Goal: Transaction & Acquisition: Purchase product/service

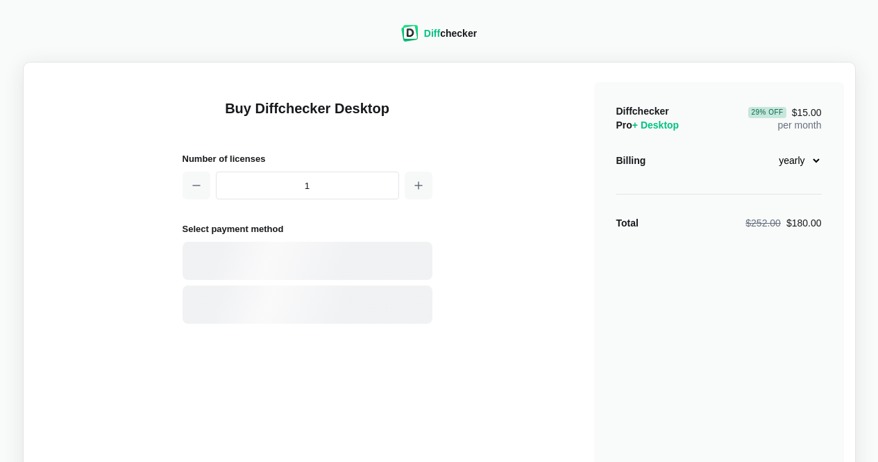
select select "desktop-yearly-180"
click at [285, 254] on div "Card" at bounding box center [331, 261] width 187 height 14
select select "[GEOGRAPHIC_DATA]"
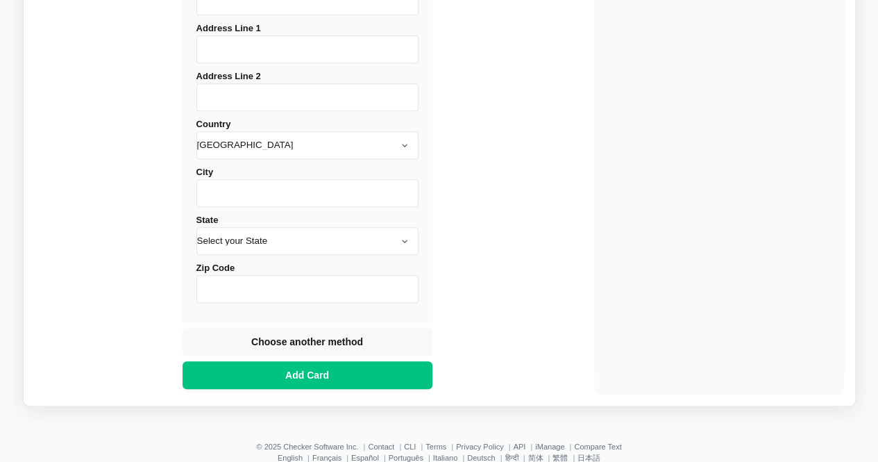
scroll to position [623, 0]
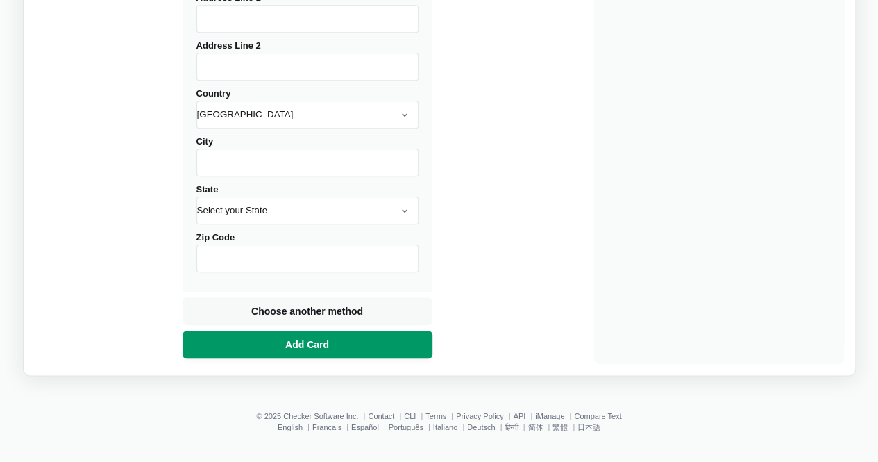
click at [359, 337] on button "Add Card" at bounding box center [308, 344] width 250 height 28
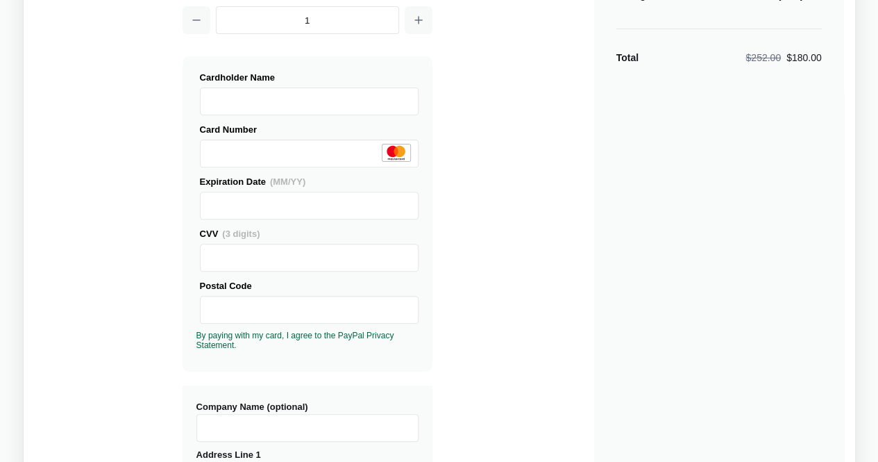
scroll to position [132, 0]
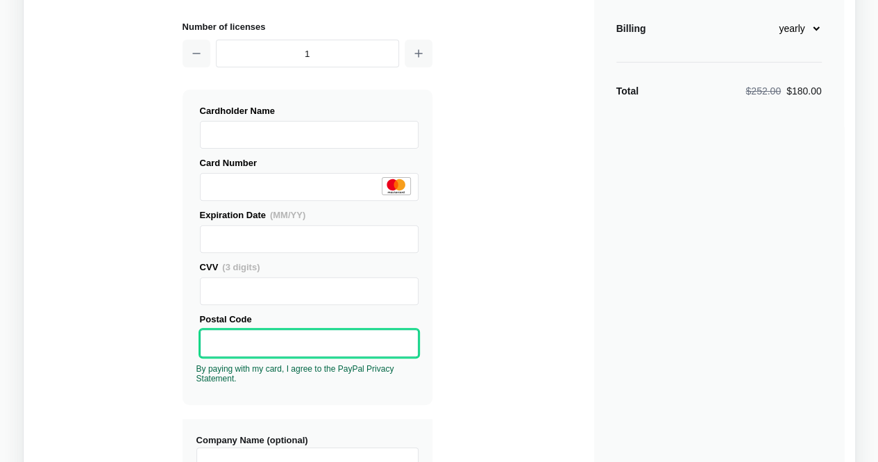
click at [490, 291] on div "Buy Diffchecker Desktop Number of licenses 1 Visa MasterCard Union Pay American…" at bounding box center [440, 398] width 810 height 912
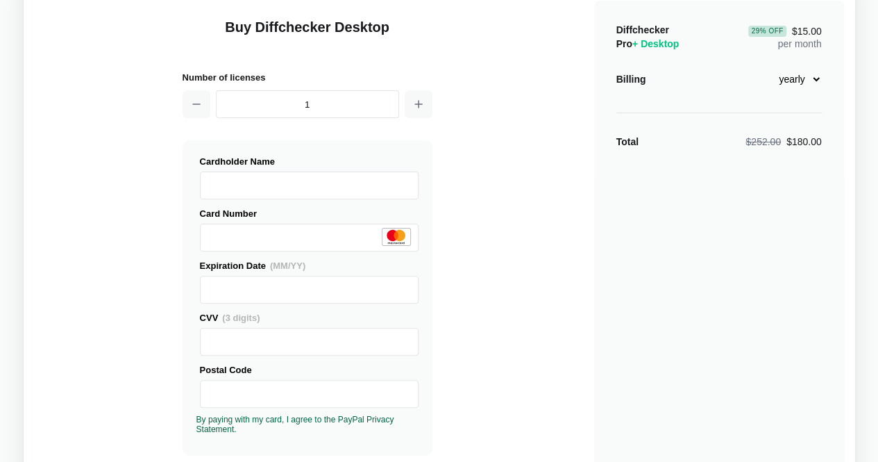
scroll to position [0, 0]
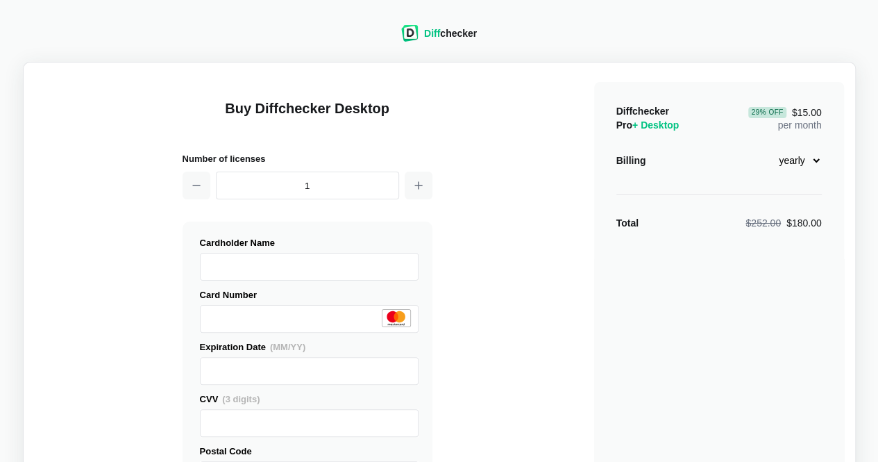
click at [816, 158] on select "monthly yearly" at bounding box center [792, 161] width 60 height 24
select select "desktop-monthly-21"
click at [762, 149] on select "monthly yearly" at bounding box center [792, 161] width 60 height 24
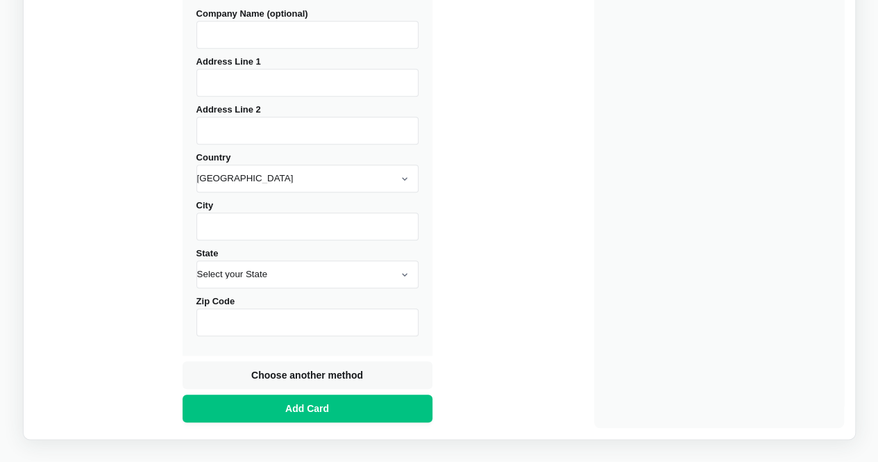
scroll to position [623, 0]
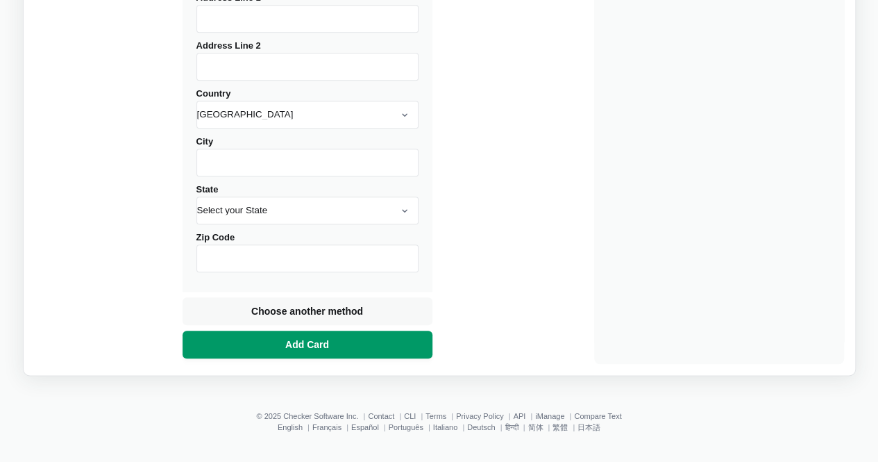
click at [344, 344] on button "Add Card" at bounding box center [308, 344] width 250 height 28
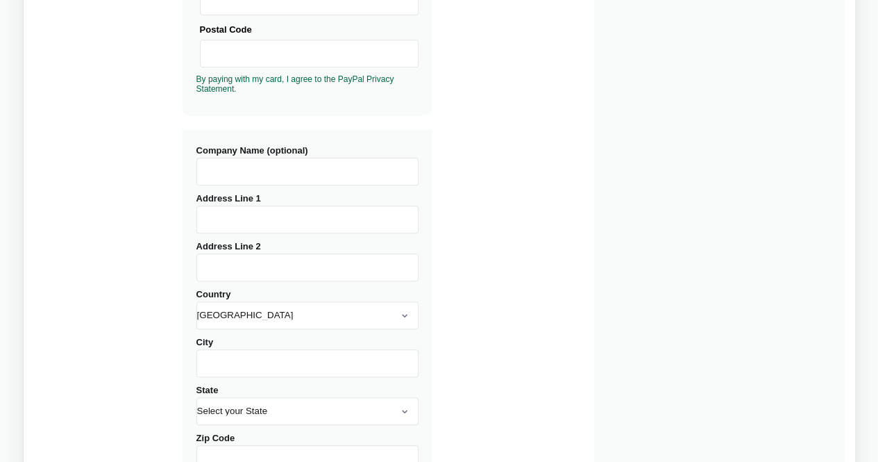
scroll to position [415, 0]
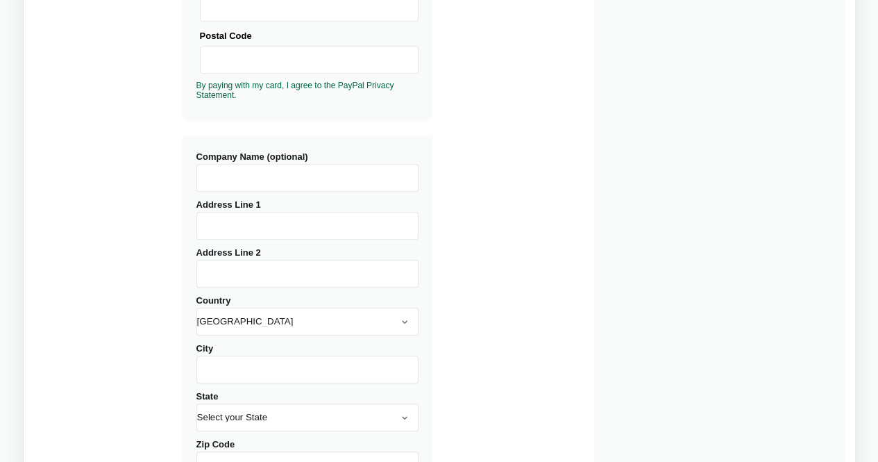
click at [229, 221] on input "Address Line 1" at bounding box center [307, 226] width 222 height 28
type input "!"
type input "[STREET_ADDRESS]"
click at [258, 324] on select "[GEOGRAPHIC_DATA] [GEOGRAPHIC_DATA] [GEOGRAPHIC_DATA] [GEOGRAPHIC_DATA] [US_STA…" at bounding box center [307, 322] width 222 height 28
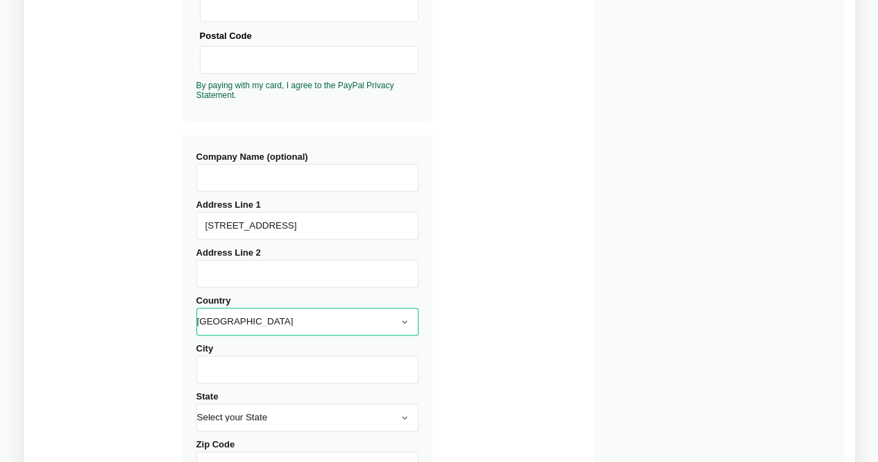
select select "[GEOGRAPHIC_DATA]"
click at [196, 308] on select "[GEOGRAPHIC_DATA] [GEOGRAPHIC_DATA] [GEOGRAPHIC_DATA] [GEOGRAPHIC_DATA] [US_STA…" at bounding box center [307, 322] width 222 height 28
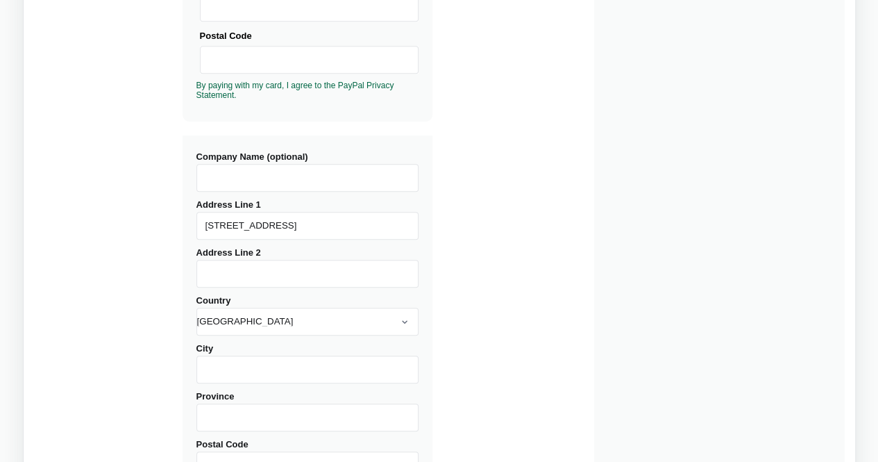
click at [267, 369] on input "City" at bounding box center [307, 369] width 222 height 28
type input "Woolongong"
click at [103, 275] on div "Buy Diffchecker Desktop Number of licenses 1 Visa MasterCard Union Pay American…" at bounding box center [440, 114] width 810 height 912
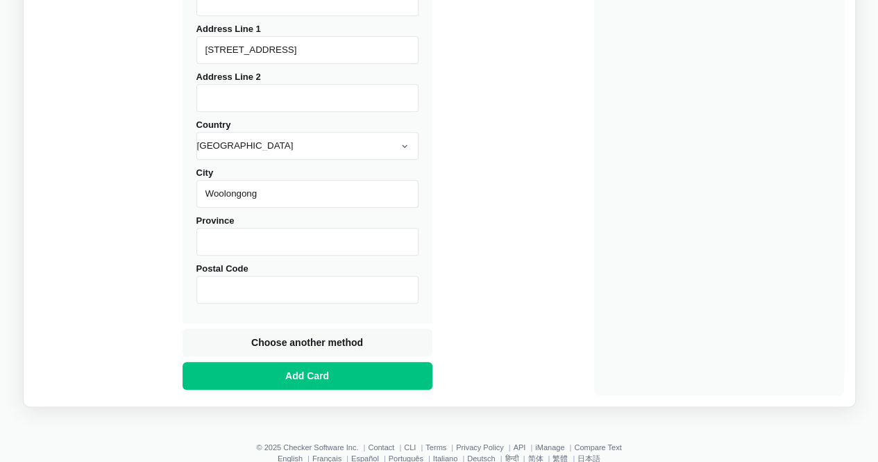
scroll to position [623, 0]
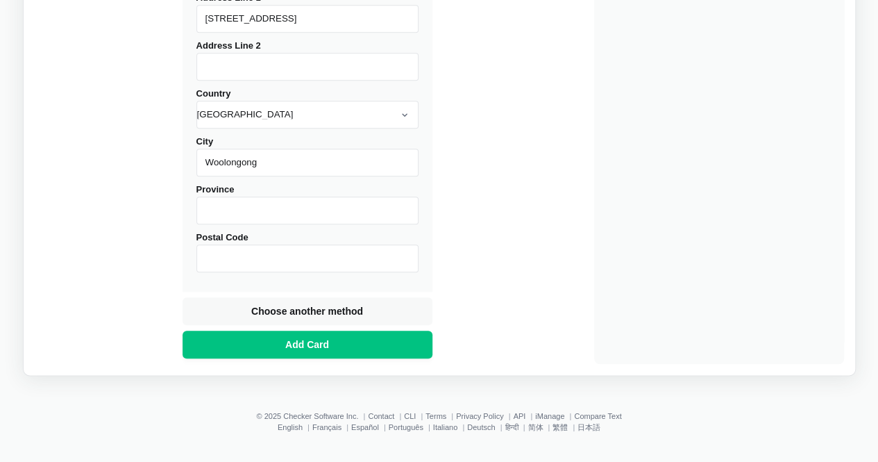
click at [268, 268] on input "Postal Code" at bounding box center [307, 258] width 222 height 28
type input "2500"
click at [294, 207] on input "Province" at bounding box center [307, 210] width 222 height 28
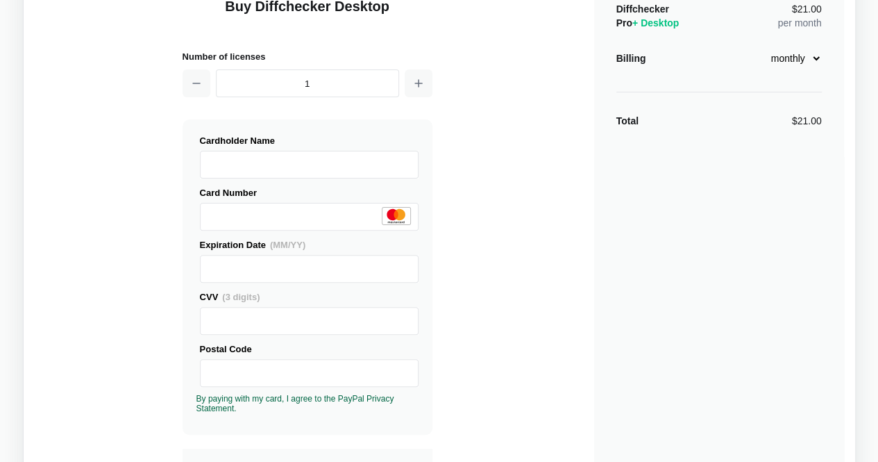
scroll to position [0, 0]
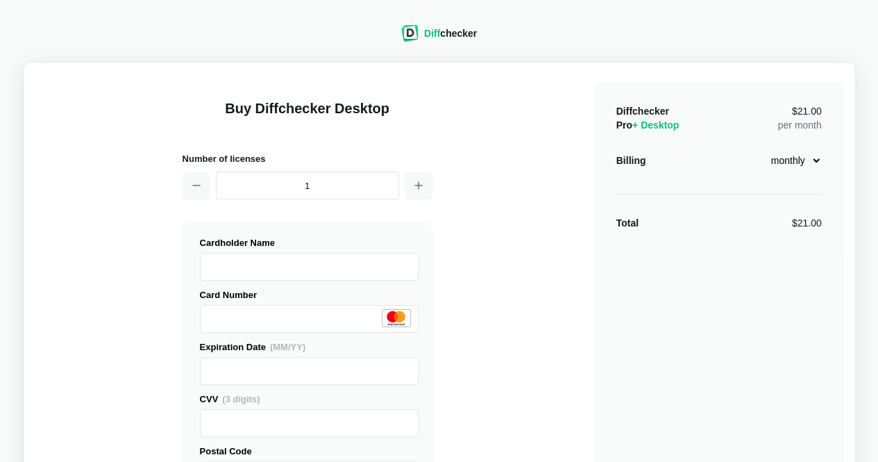
type input "[GEOGRAPHIC_DATA]"
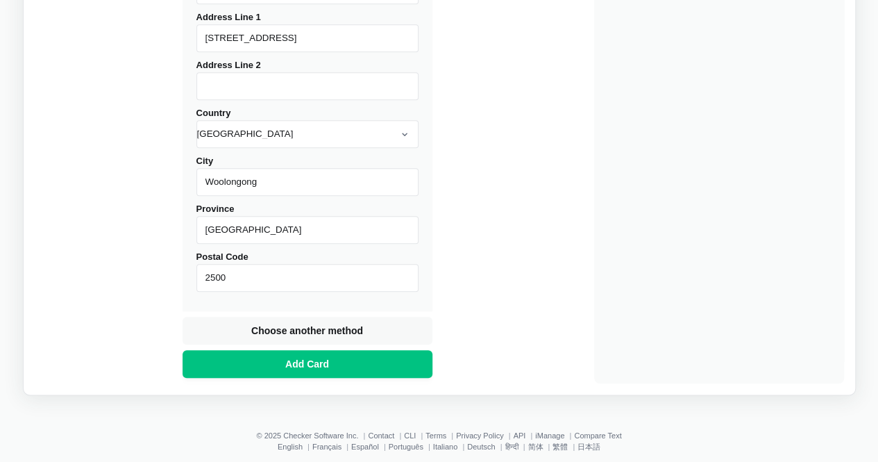
scroll to position [623, 0]
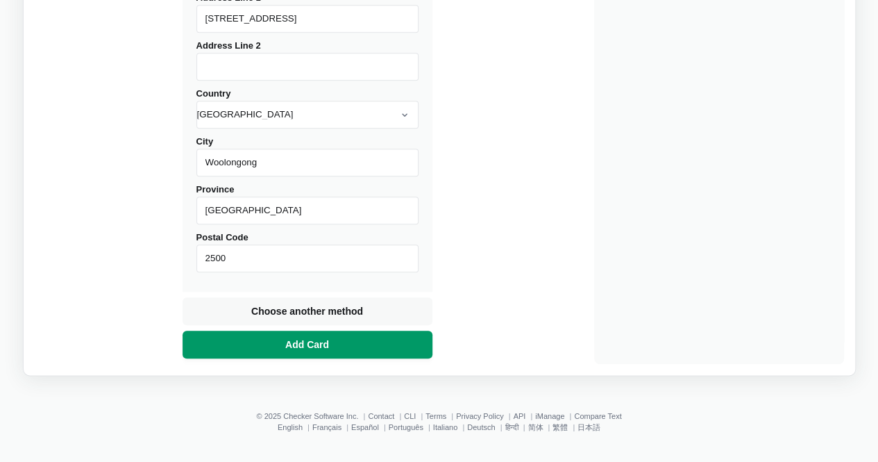
click at [347, 337] on button "Add Card" at bounding box center [308, 344] width 250 height 28
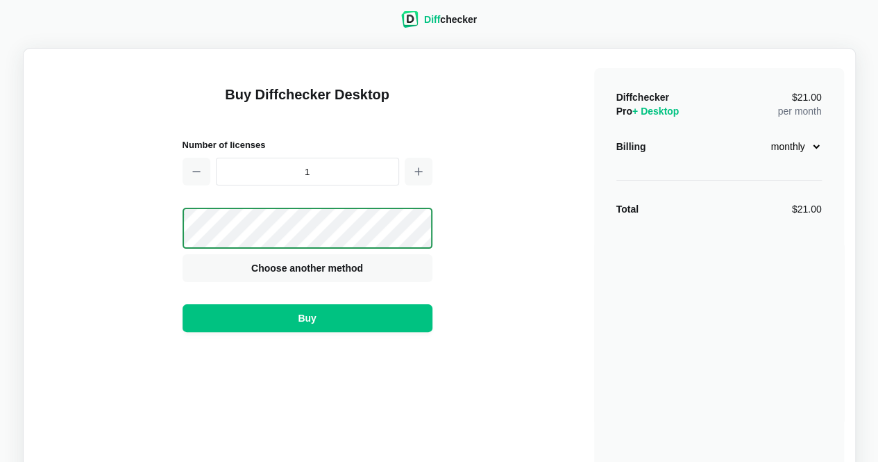
scroll to position [8, 0]
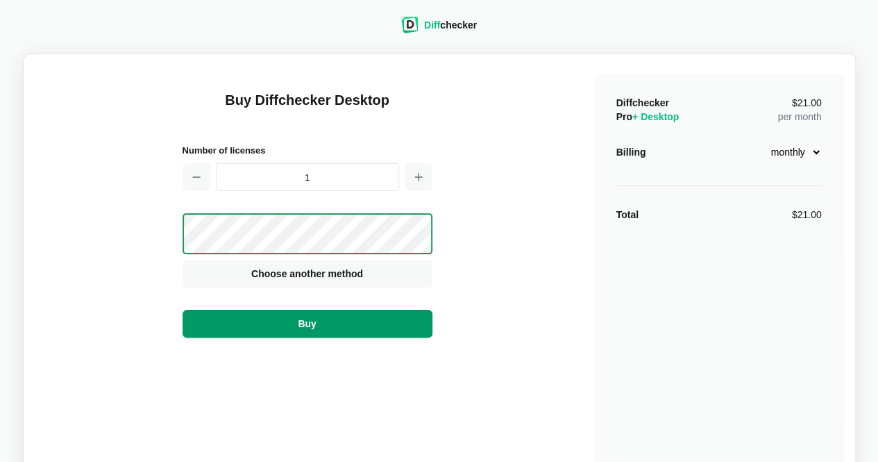
click at [360, 328] on button "Buy" at bounding box center [308, 324] width 250 height 28
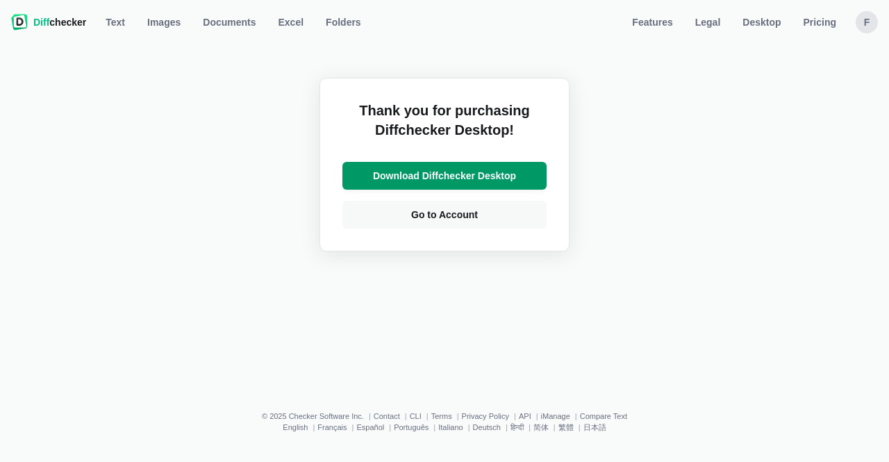
click at [483, 169] on span "Download Diffchecker Desktop" at bounding box center [444, 176] width 149 height 14
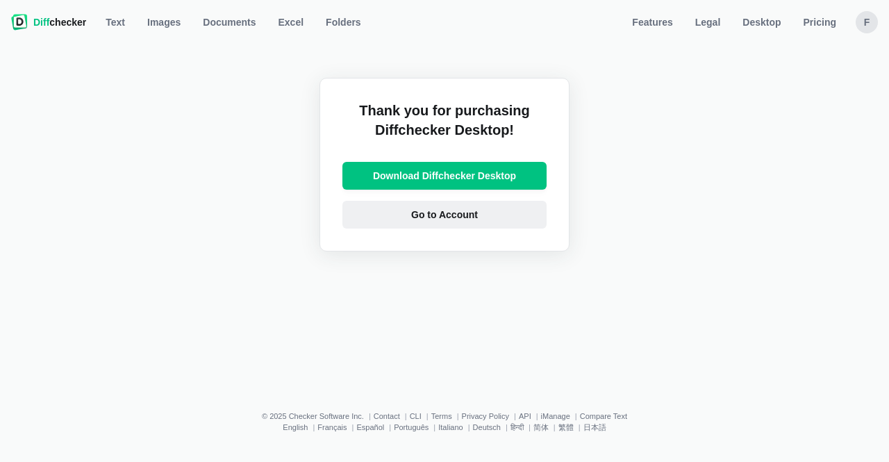
click at [460, 217] on span "Go to Account" at bounding box center [444, 215] width 72 height 14
